Goal: Check status

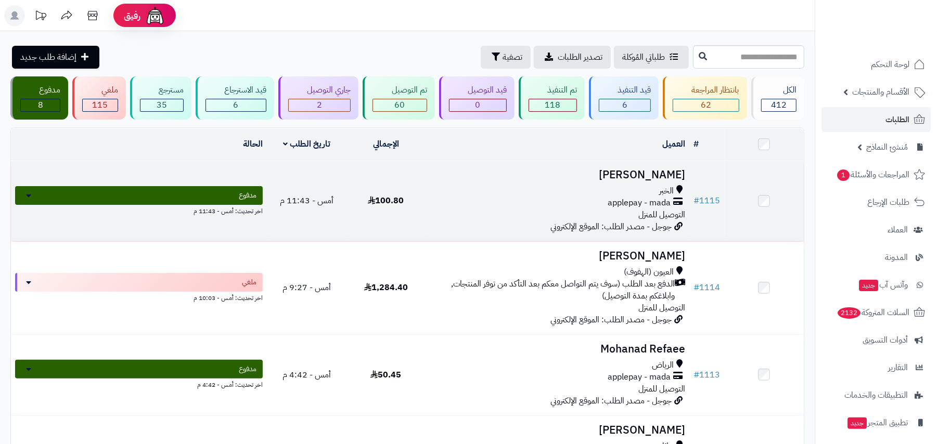
click at [619, 192] on div "الخبر" at bounding box center [557, 191] width 255 height 12
